Goal: Task Accomplishment & Management: Use online tool/utility

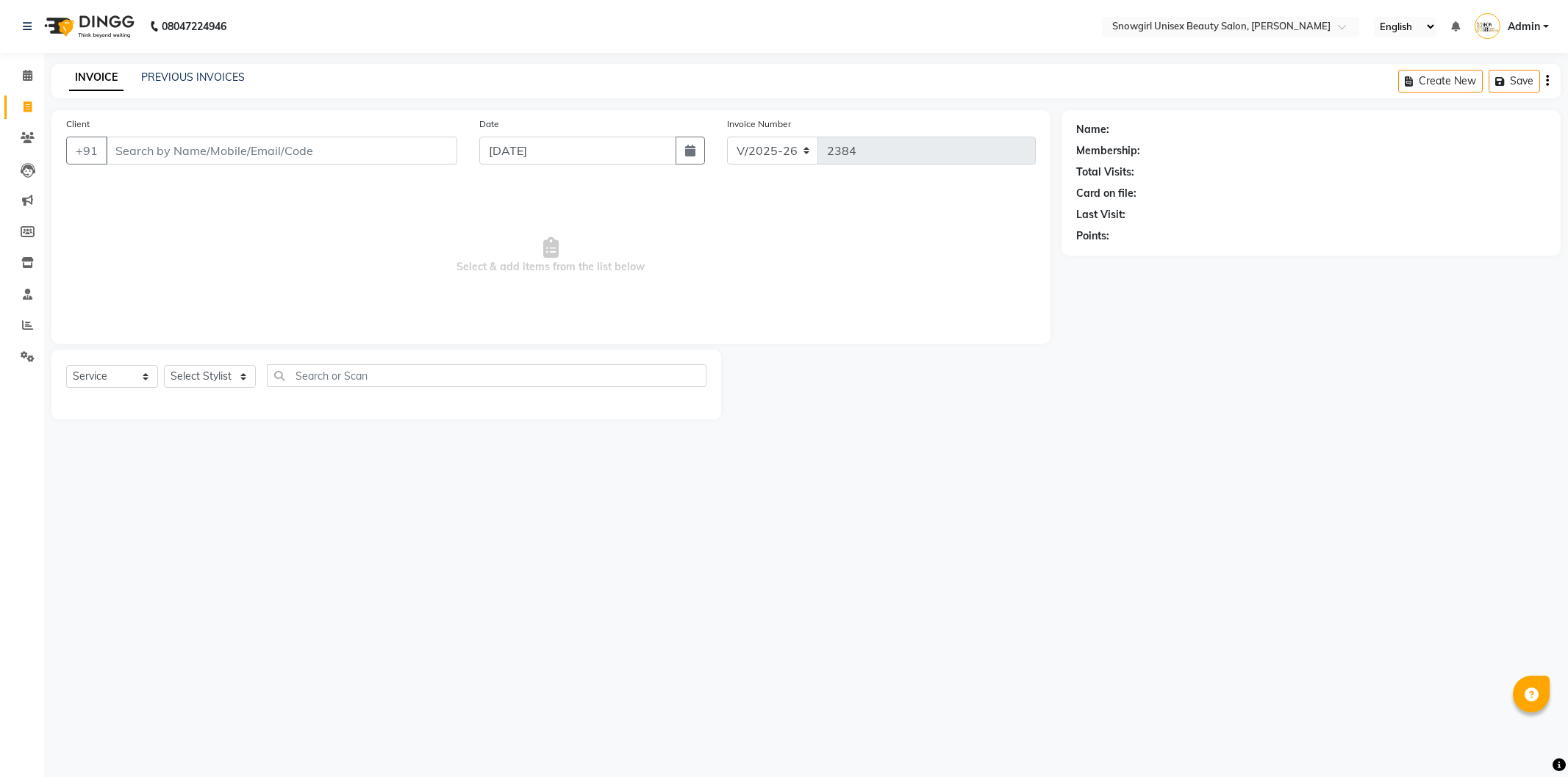
select select "5593"
select select "service"
click at [229, 85] on div "PREVIOUS INVOICES" at bounding box center [192, 77] width 103 height 15
click at [243, 68] on div "INVOICE PREVIOUS INVOICES Create New Save" at bounding box center [806, 80] width 1509 height 34
click at [229, 77] on link "PREVIOUS INVOICES" at bounding box center [192, 77] width 103 height 13
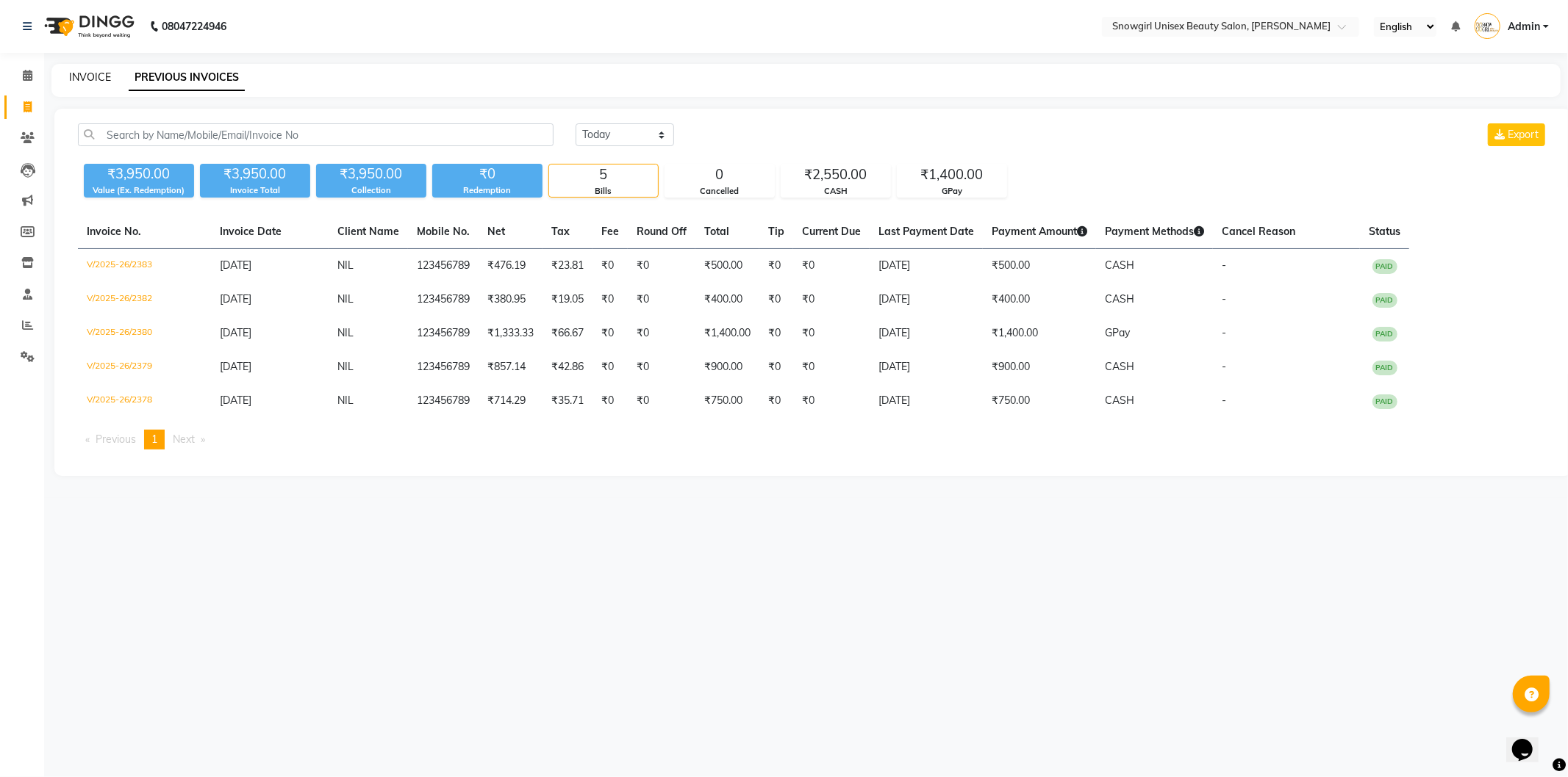
click at [93, 72] on link "INVOICE" at bounding box center [89, 77] width 41 height 13
select select "service"
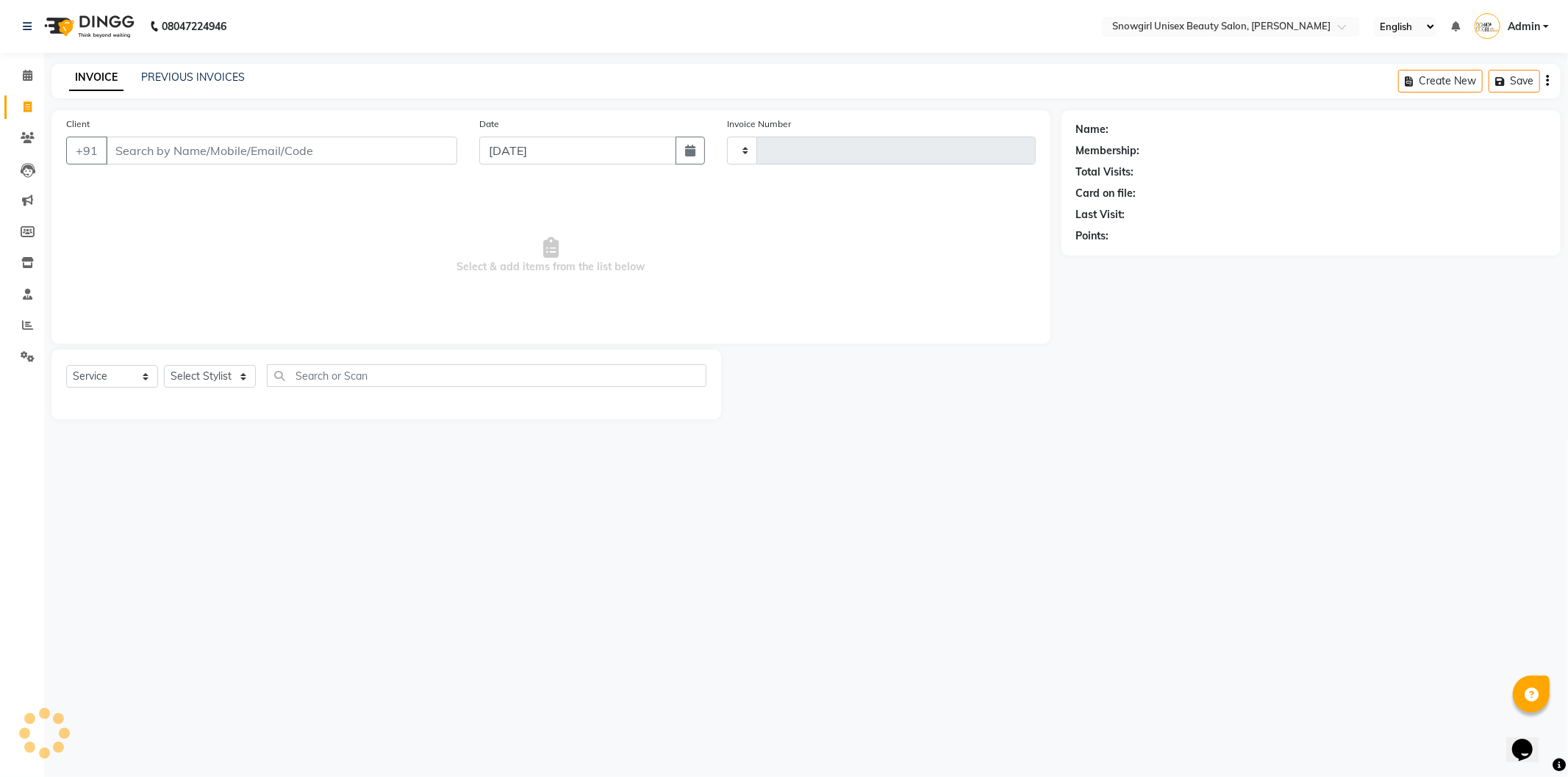
type input "2384"
select select "5593"
click at [214, 147] on input "Client" at bounding box center [281, 151] width 351 height 28
